Goal: Information Seeking & Learning: Check status

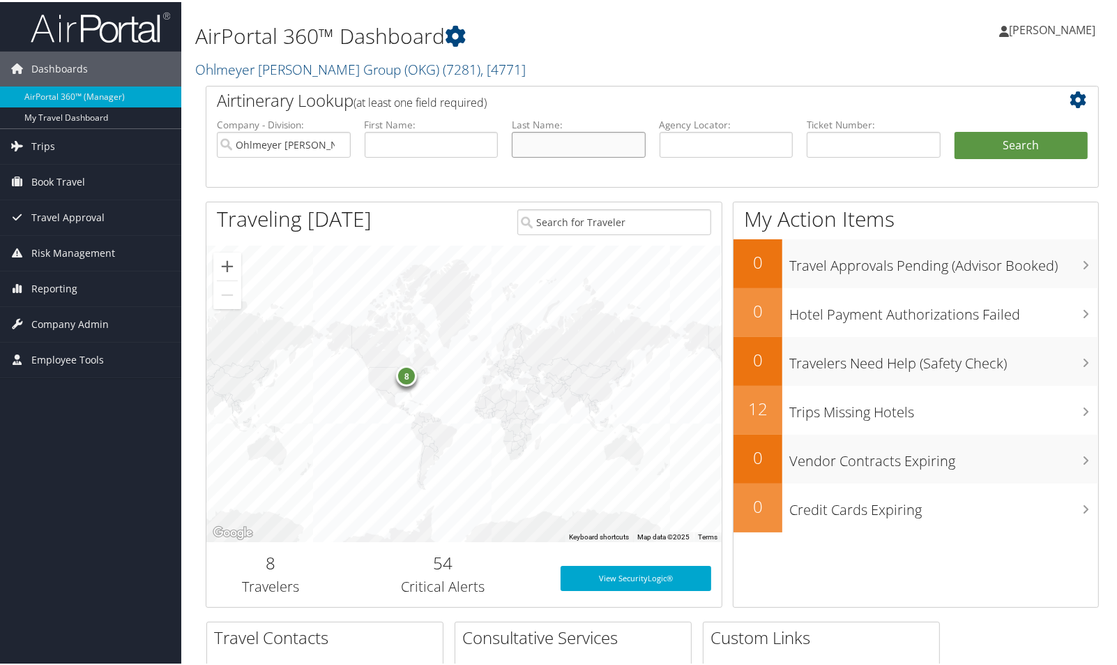
click at [570, 155] on input "text" at bounding box center [579, 143] width 134 height 26
type input "clarrk"
click at [955, 130] on button "Search" at bounding box center [1022, 144] width 134 height 28
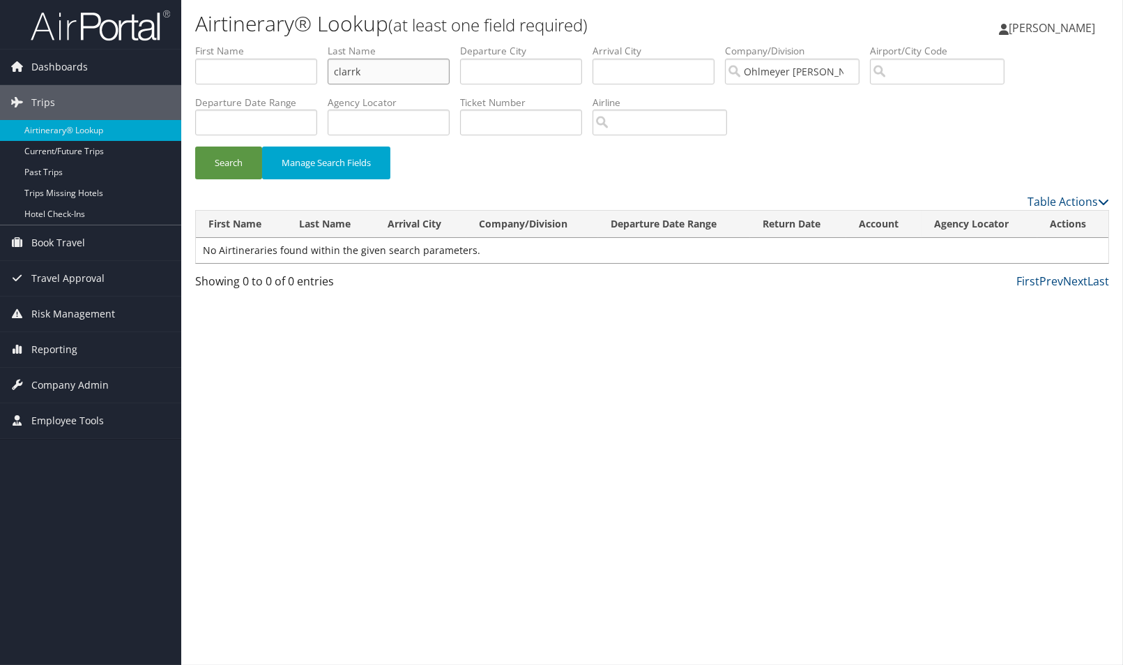
click at [414, 78] on input "clarrk" at bounding box center [389, 72] width 122 height 26
click at [365, 84] on input "clarrk" at bounding box center [389, 72] width 122 height 26
click at [195, 146] on button "Search" at bounding box center [228, 162] width 67 height 33
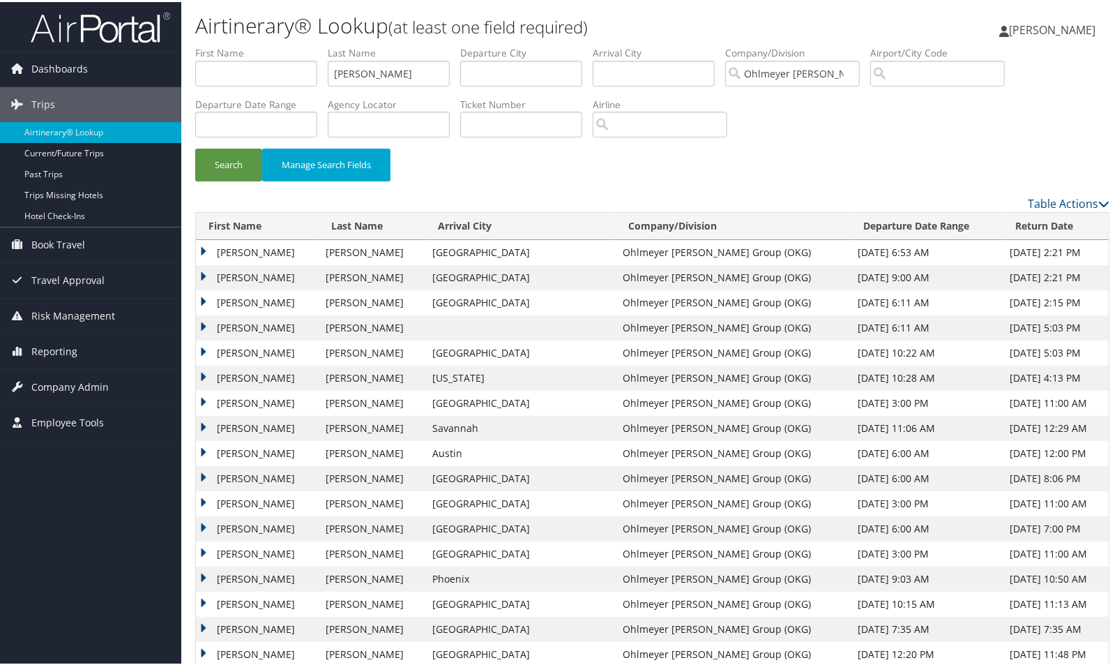
click at [204, 288] on td "CHRISTOPHER CRIDER" at bounding box center [257, 275] width 123 height 25
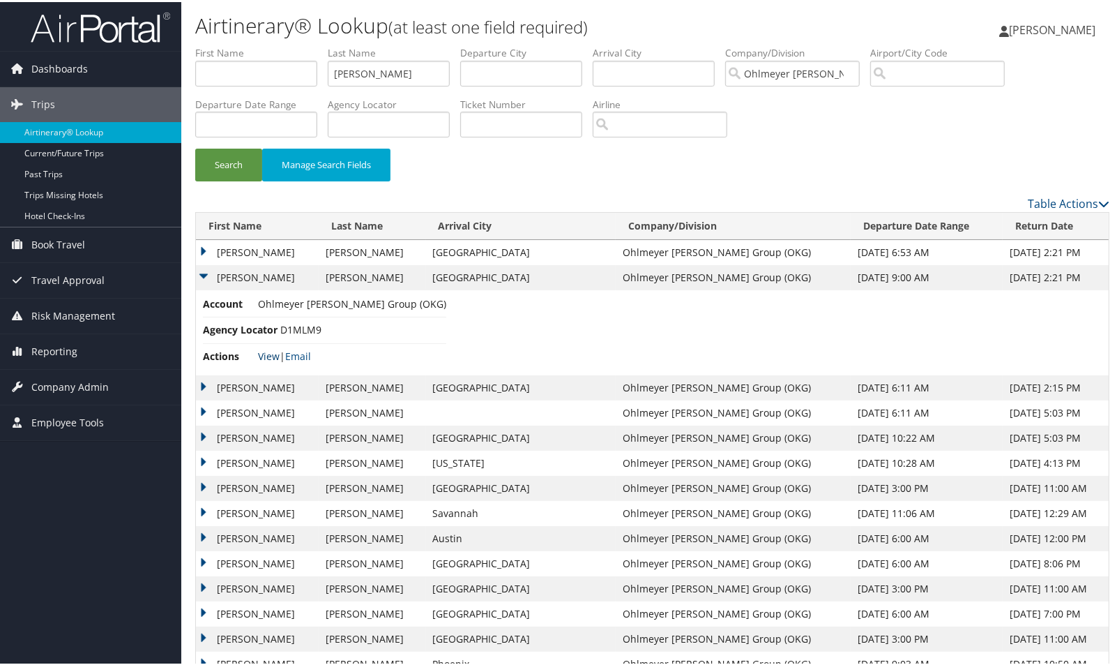
click at [273, 361] on link "View" at bounding box center [269, 353] width 22 height 13
click at [204, 263] on td "CHRISTOPHER CRIDER" at bounding box center [257, 250] width 123 height 25
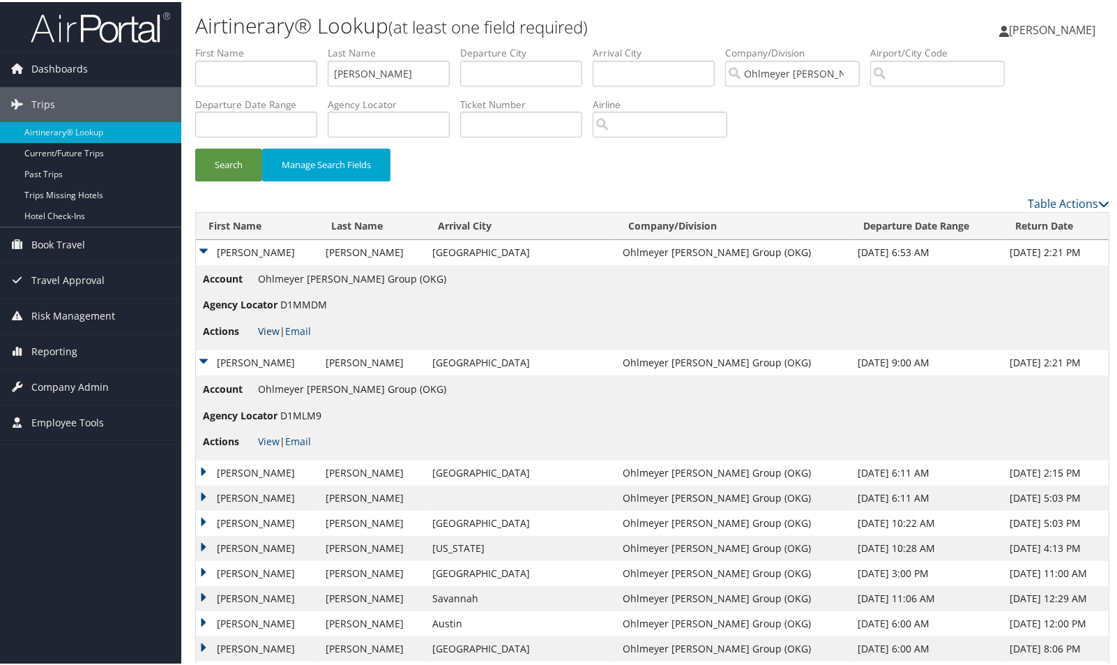
click at [273, 335] on link "View" at bounding box center [269, 328] width 22 height 13
click at [265, 446] on link "View" at bounding box center [269, 438] width 22 height 13
click at [383, 58] on label "Last Name" at bounding box center [394, 51] width 132 height 14
click at [375, 74] on input "clark" at bounding box center [389, 72] width 122 height 26
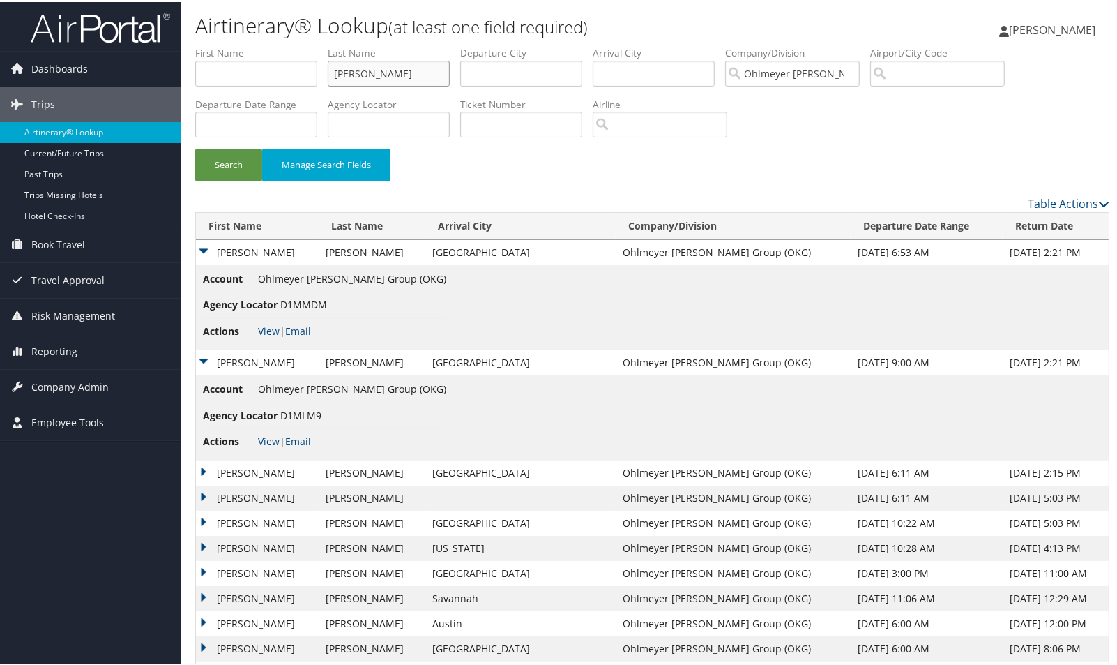
click at [375, 74] on input "clark" at bounding box center [389, 72] width 122 height 26
click at [195, 146] on button "Search" at bounding box center [228, 162] width 67 height 33
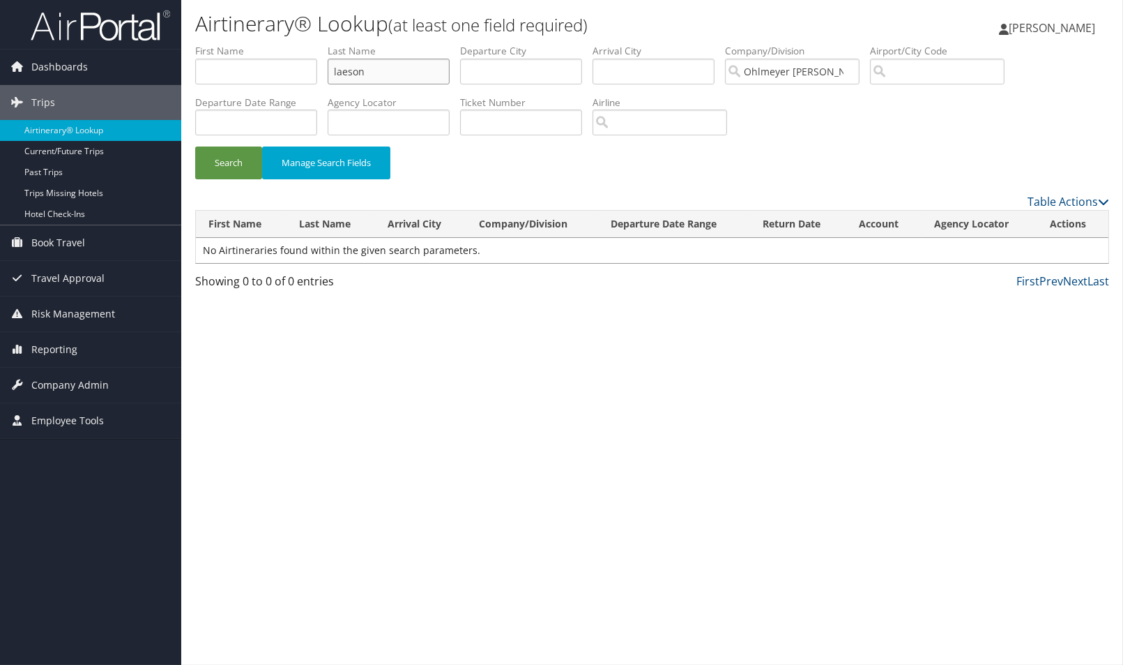
click at [365, 81] on input "laeson" at bounding box center [389, 72] width 122 height 26
click at [237, 179] on button "Search" at bounding box center [228, 162] width 67 height 33
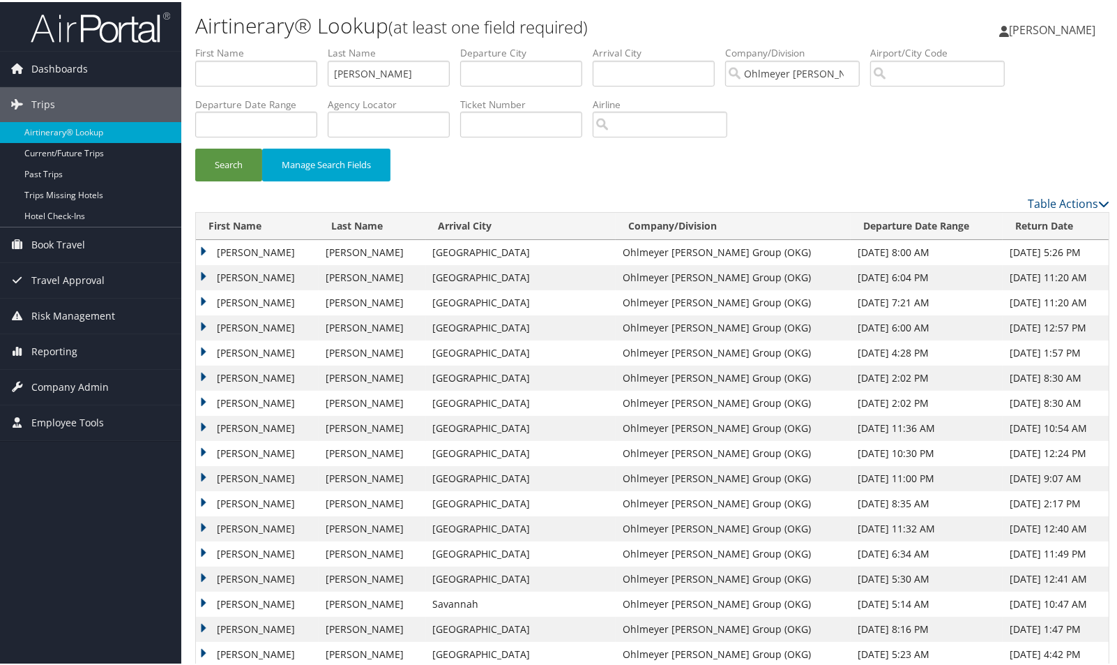
click at [201, 288] on td "ANDREW RICHARD" at bounding box center [257, 275] width 123 height 25
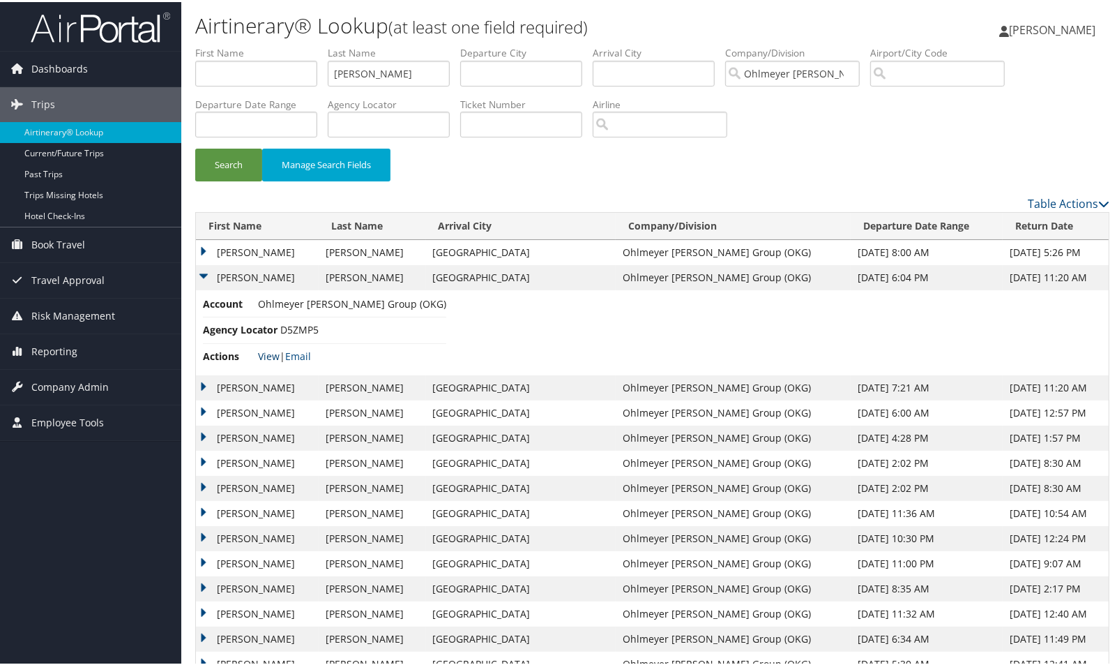
click at [278, 361] on link "View" at bounding box center [269, 353] width 22 height 13
click at [199, 398] on td "ANDREW RICHARD" at bounding box center [257, 385] width 123 height 25
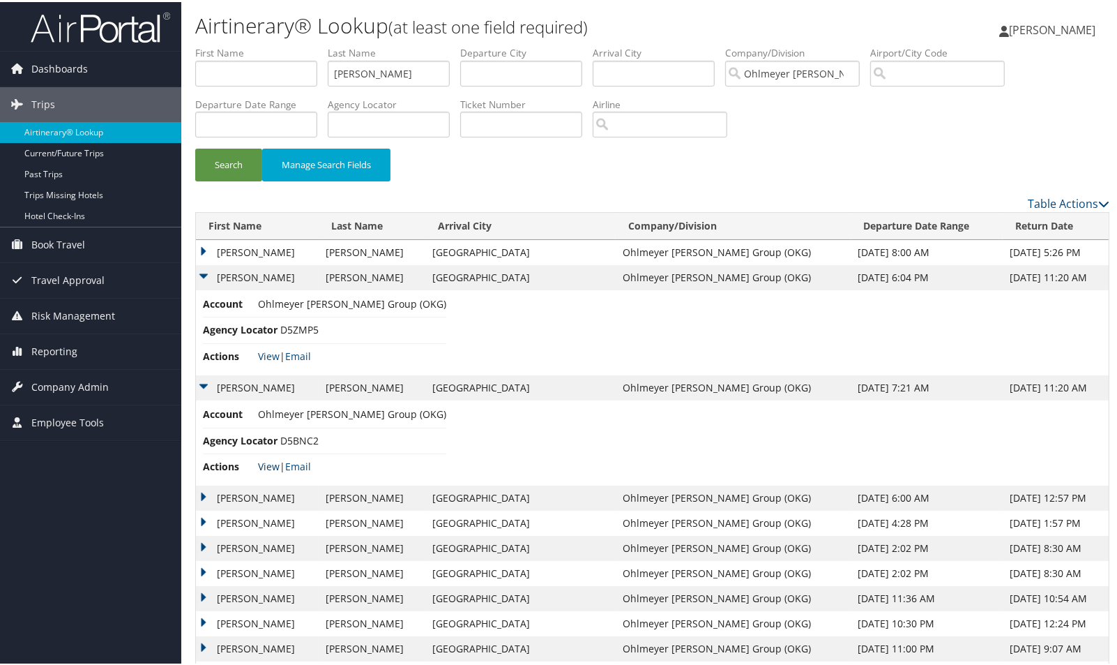
click at [269, 471] on link "View" at bounding box center [269, 463] width 22 height 13
click at [400, 84] on input "larson" at bounding box center [389, 72] width 122 height 26
type input "noffke"
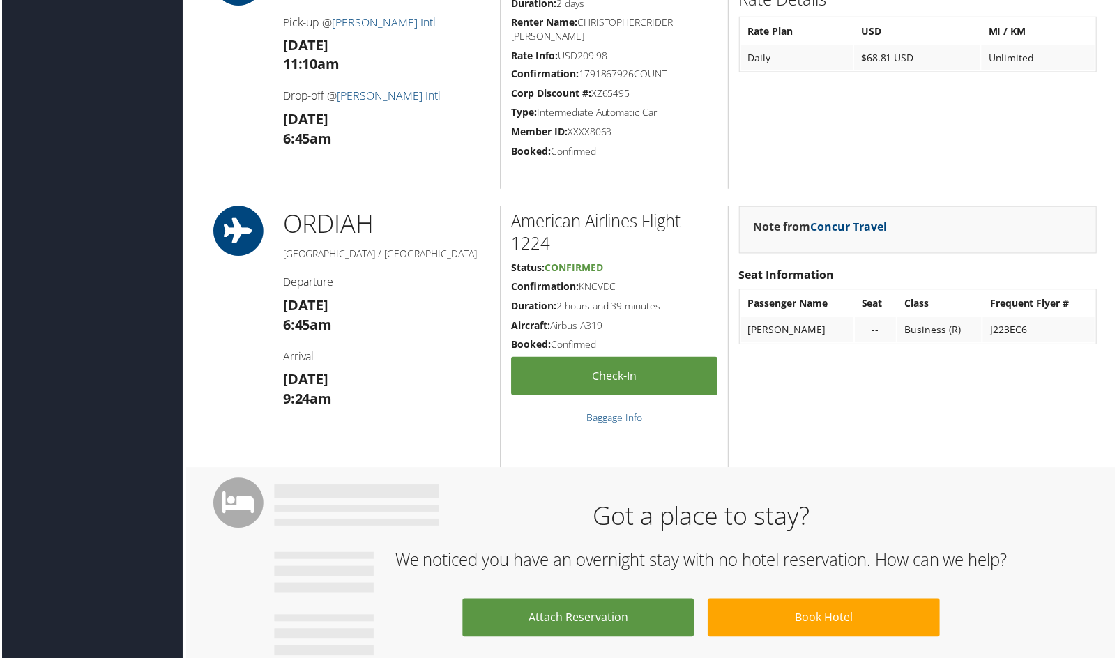
scroll to position [1066, 0]
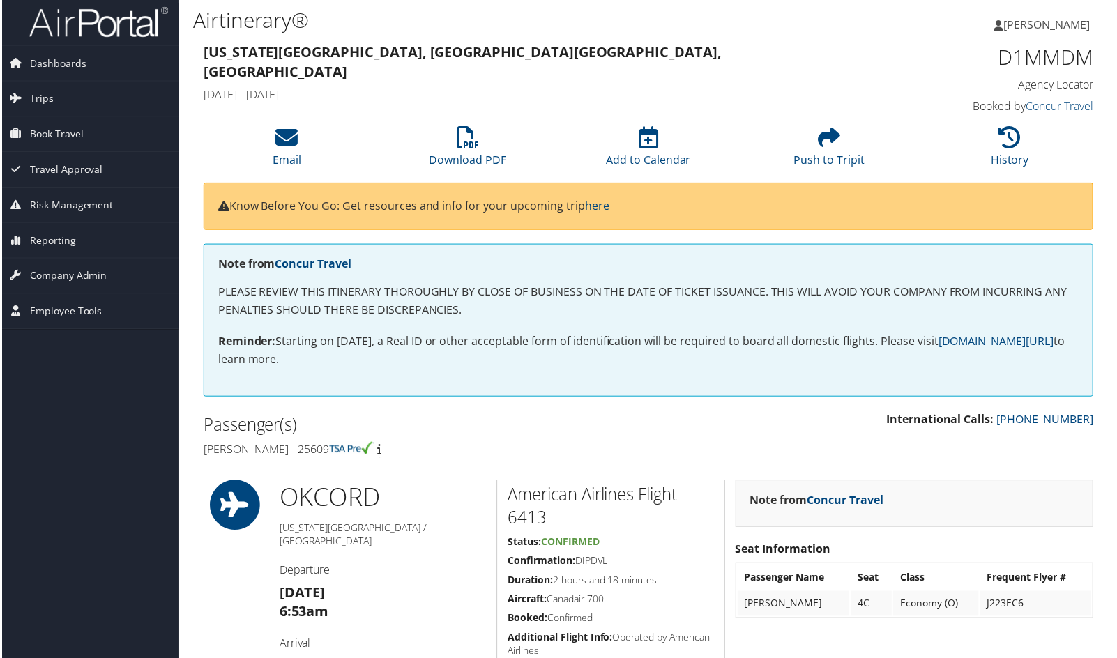
scroll to position [0, 3]
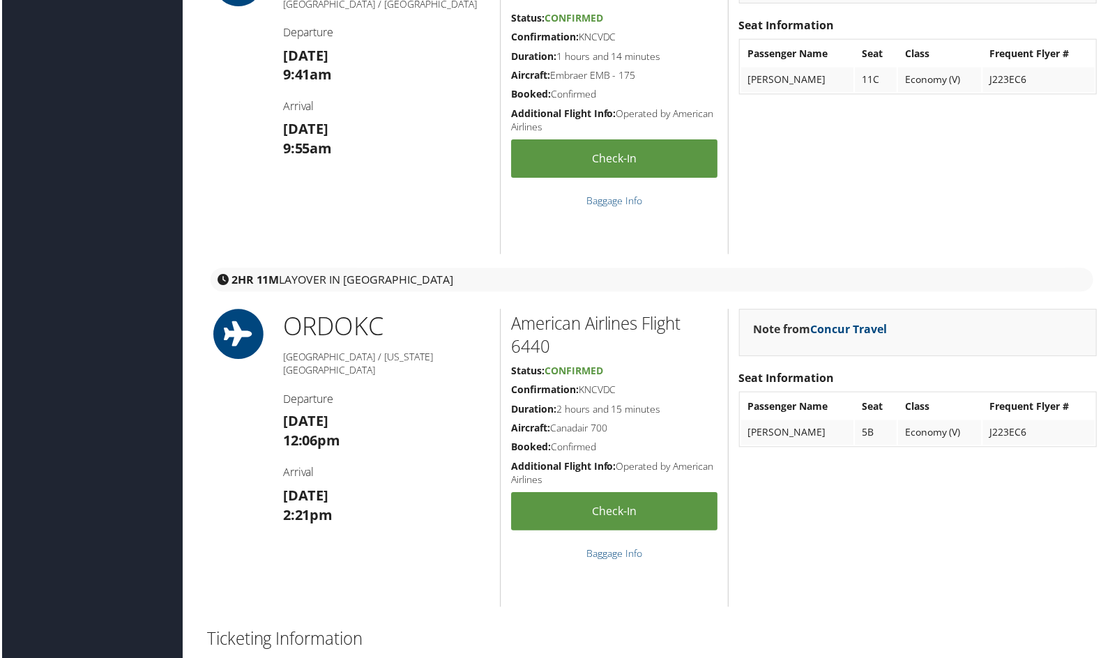
scroll to position [4010, 0]
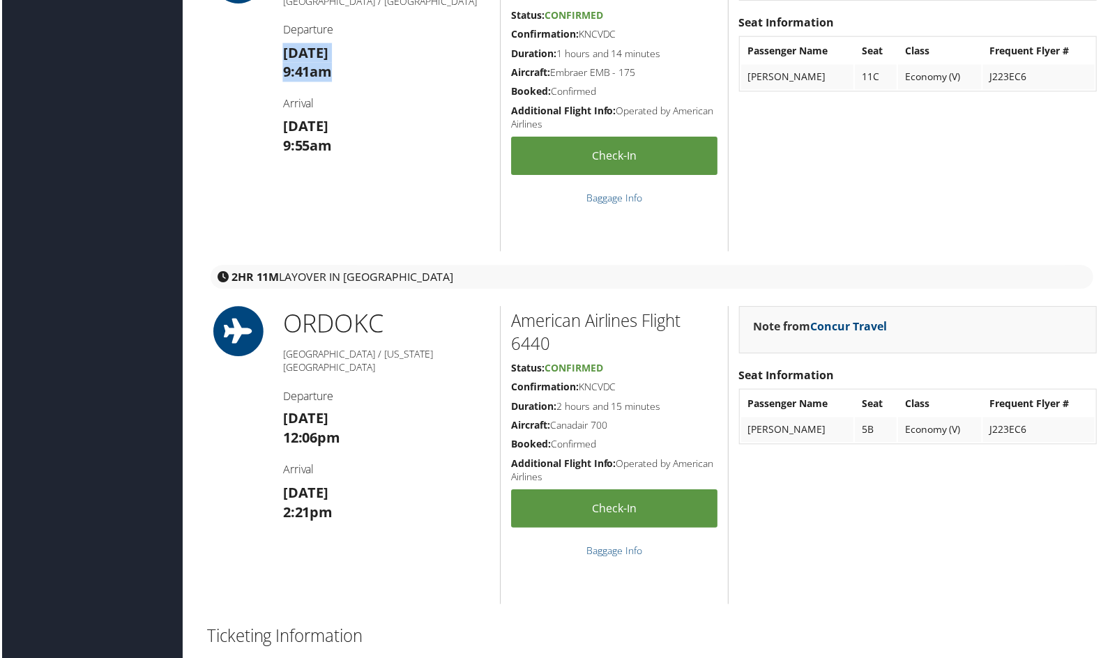
drag, startPoint x: 275, startPoint y: 155, endPoint x: 354, endPoint y: 176, distance: 82.4
click at [354, 176] on div "GRR ORD [GEOGRAPHIC_DATA] / [GEOGRAPHIC_DATA] Departure [DATE] 9:41am Arrival […" at bounding box center [385, 102] width 229 height 299
copy h3 "[DATE] 9:41am"
click at [355, 192] on div "GRR ORD [GEOGRAPHIC_DATA] / [GEOGRAPHIC_DATA] Departure [DATE] 9:41am Arrival […" at bounding box center [385, 102] width 229 height 299
drag, startPoint x: 349, startPoint y: 182, endPoint x: 262, endPoint y: 162, distance: 89.3
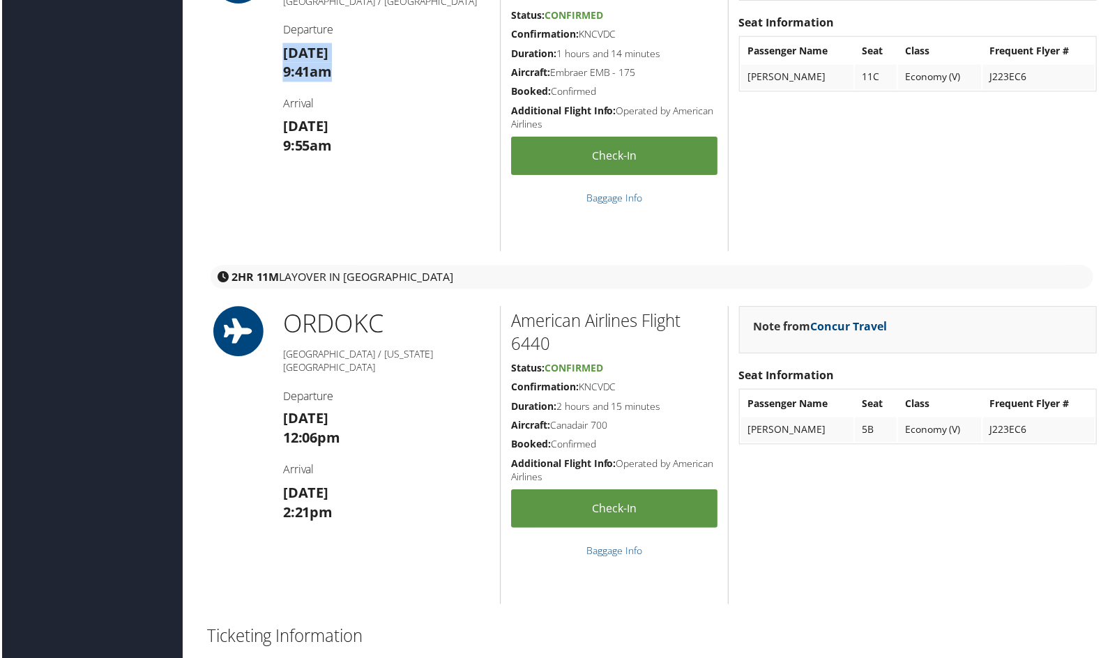
click at [262, 162] on div "GRR ORD Grand Rapids / Chicago Departure Thu 11 Sep 9:41am Arrival Thu 11 Sep 9…" at bounding box center [652, 102] width 914 height 299
copy h3 "Thu 11 Sep 9:41am"
drag, startPoint x: 510, startPoint y: 67, endPoint x: 569, endPoint y: 102, distance: 68.2
copy h2 "American Airlines Flight 3951"
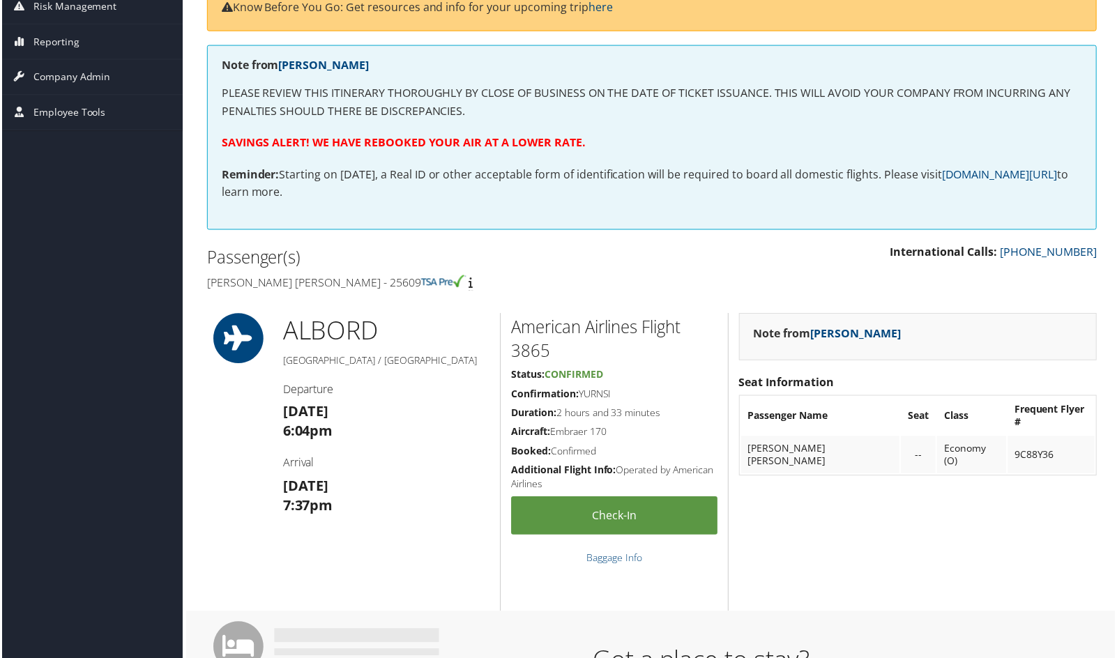
scroll to position [186, 0]
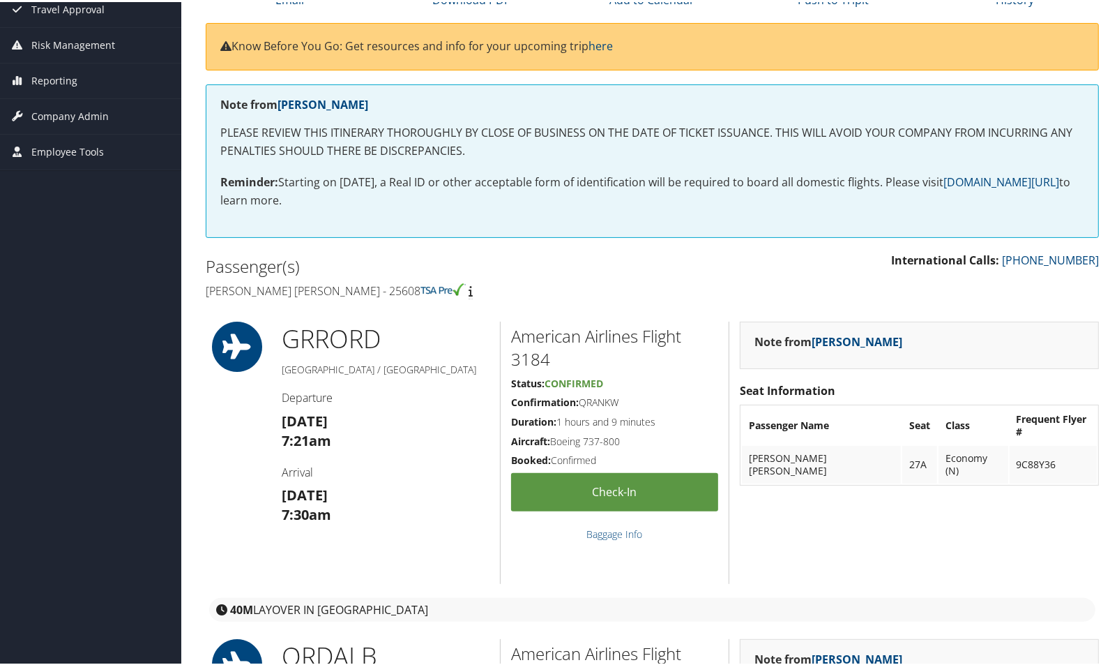
scroll to position [167, 0]
